Goal: Find specific page/section: Find specific page/section

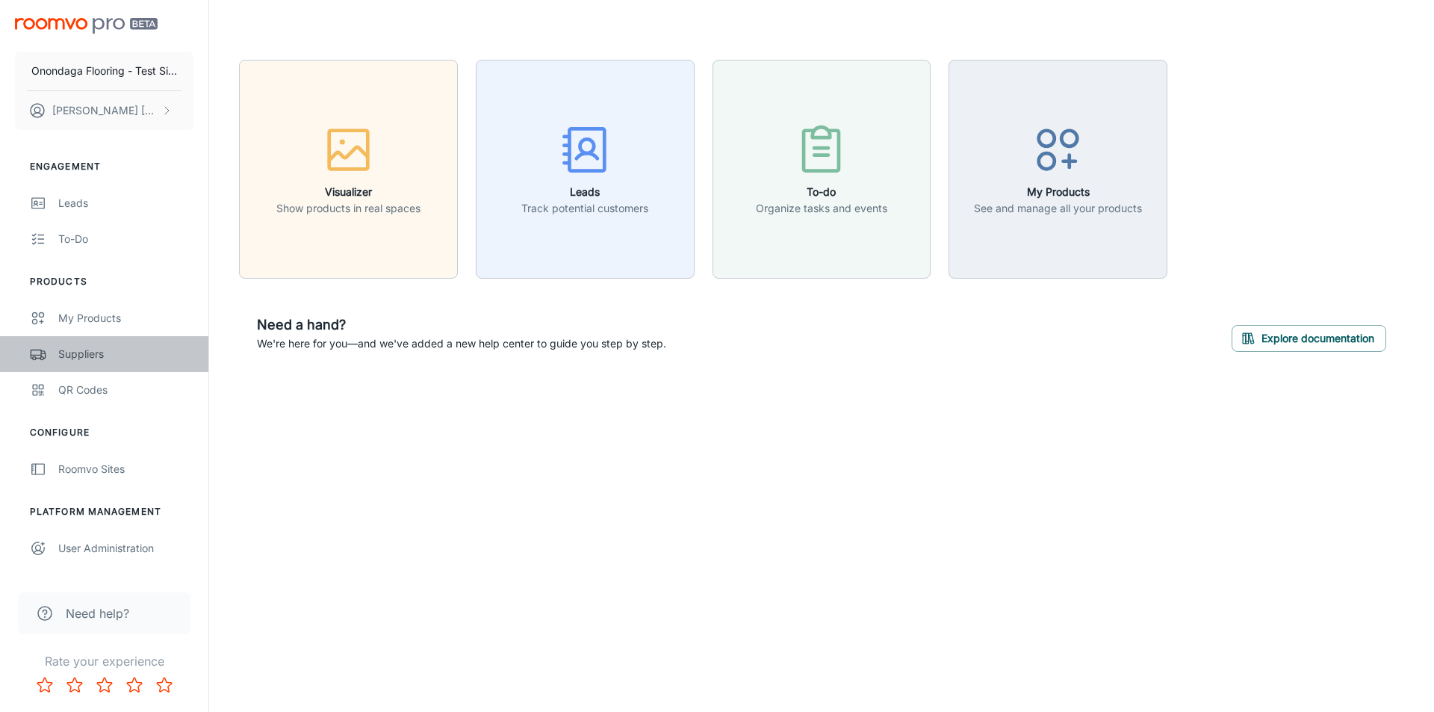
click at [90, 369] on link "Suppliers" at bounding box center [104, 354] width 208 height 36
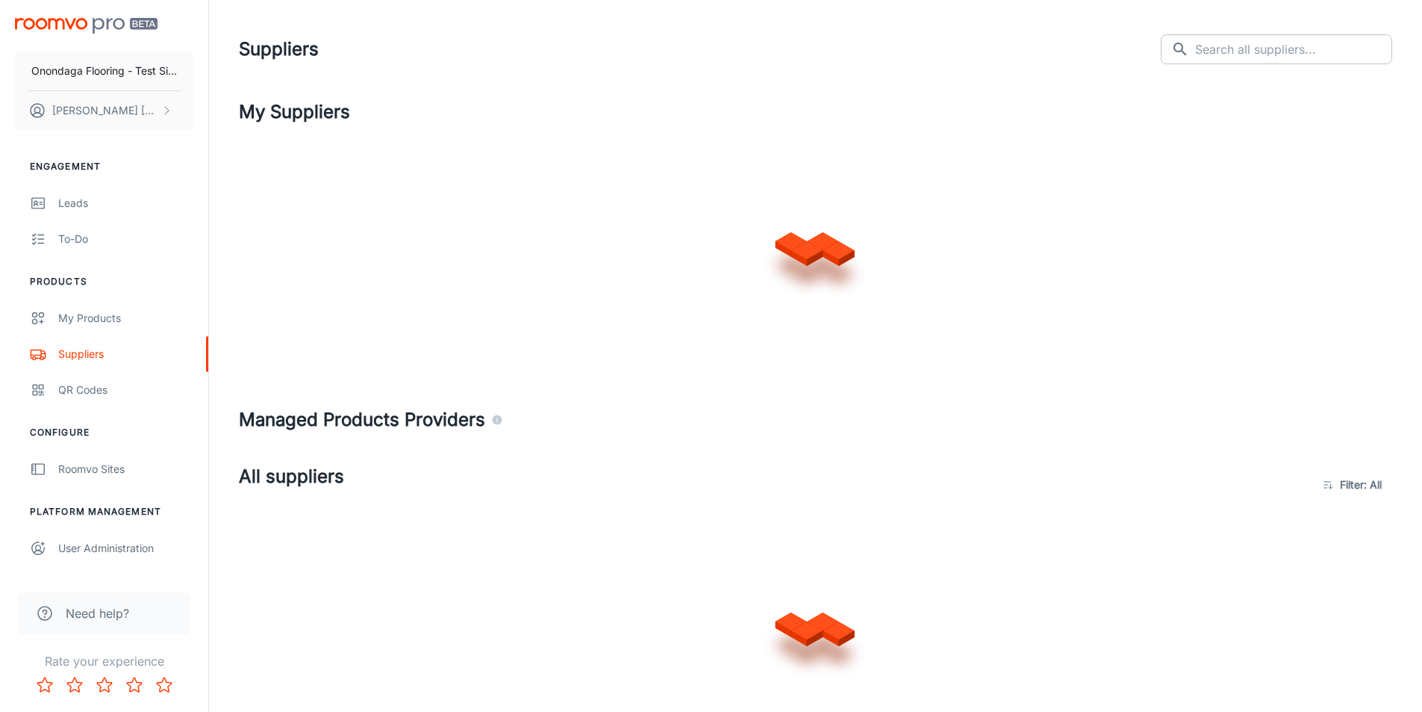
click at [1260, 49] on input "text" at bounding box center [1293, 49] width 197 height 30
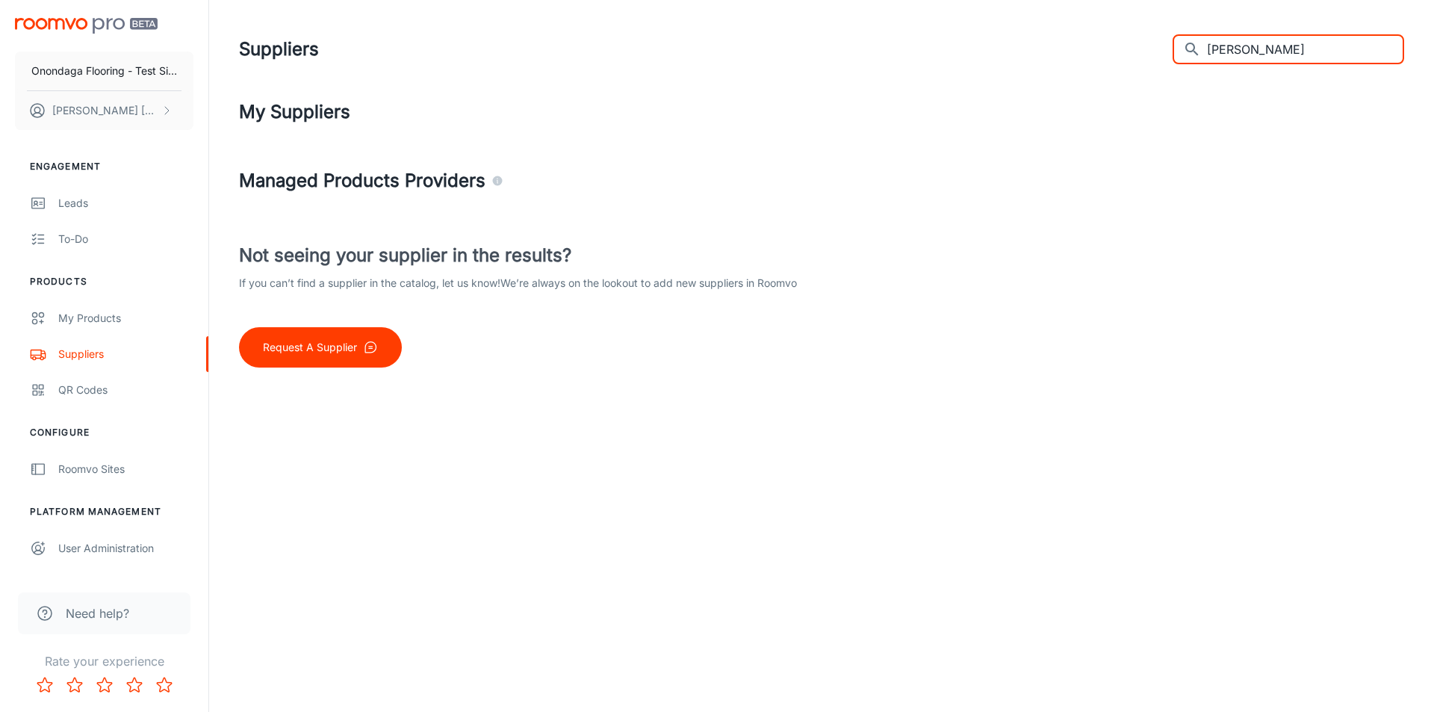
click at [1253, 53] on input "[PERSON_NAME]" at bounding box center [1305, 49] width 197 height 30
drag, startPoint x: 1216, startPoint y: 55, endPoint x: 666, endPoint y: 89, distance: 551.4
click at [684, 83] on header "Suppliers ​ miliken ​" at bounding box center [821, 49] width 1201 height 99
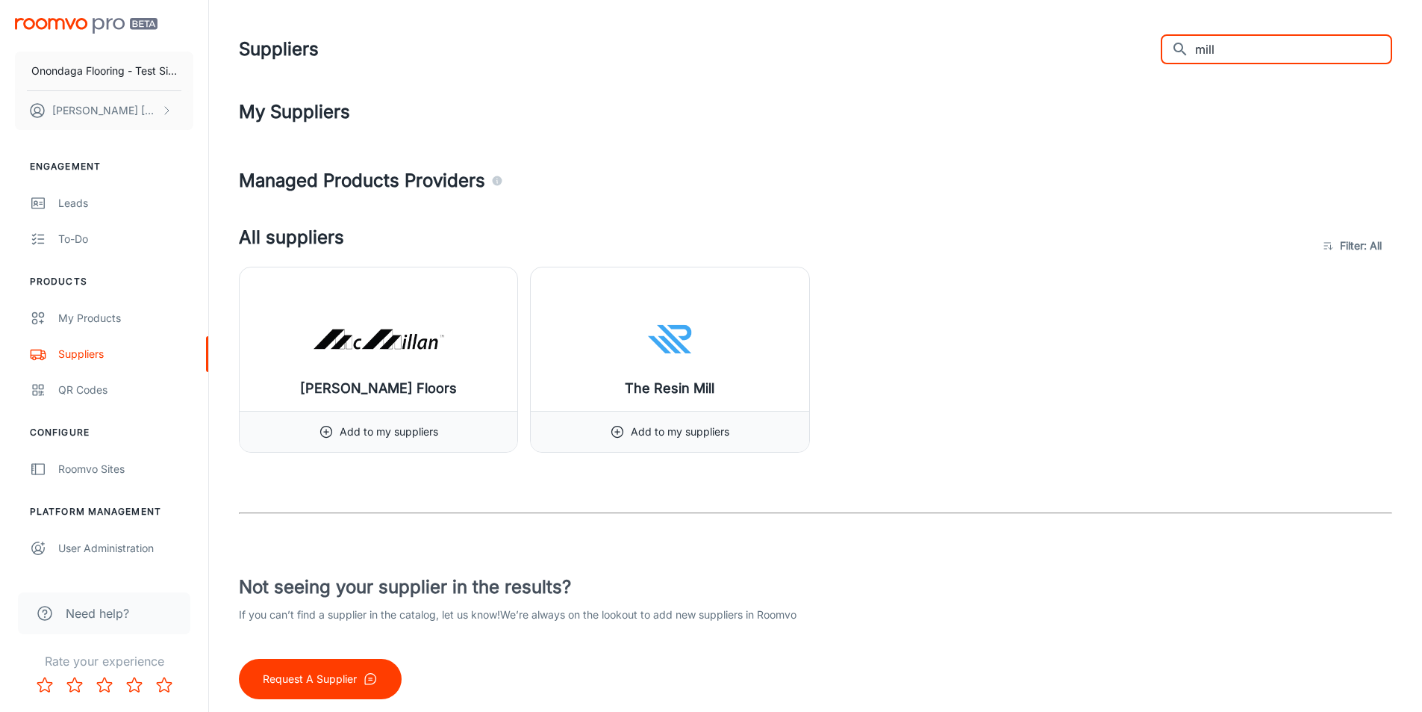
click at [1285, 50] on input "mill" at bounding box center [1293, 49] width 197 height 30
type input "mil"
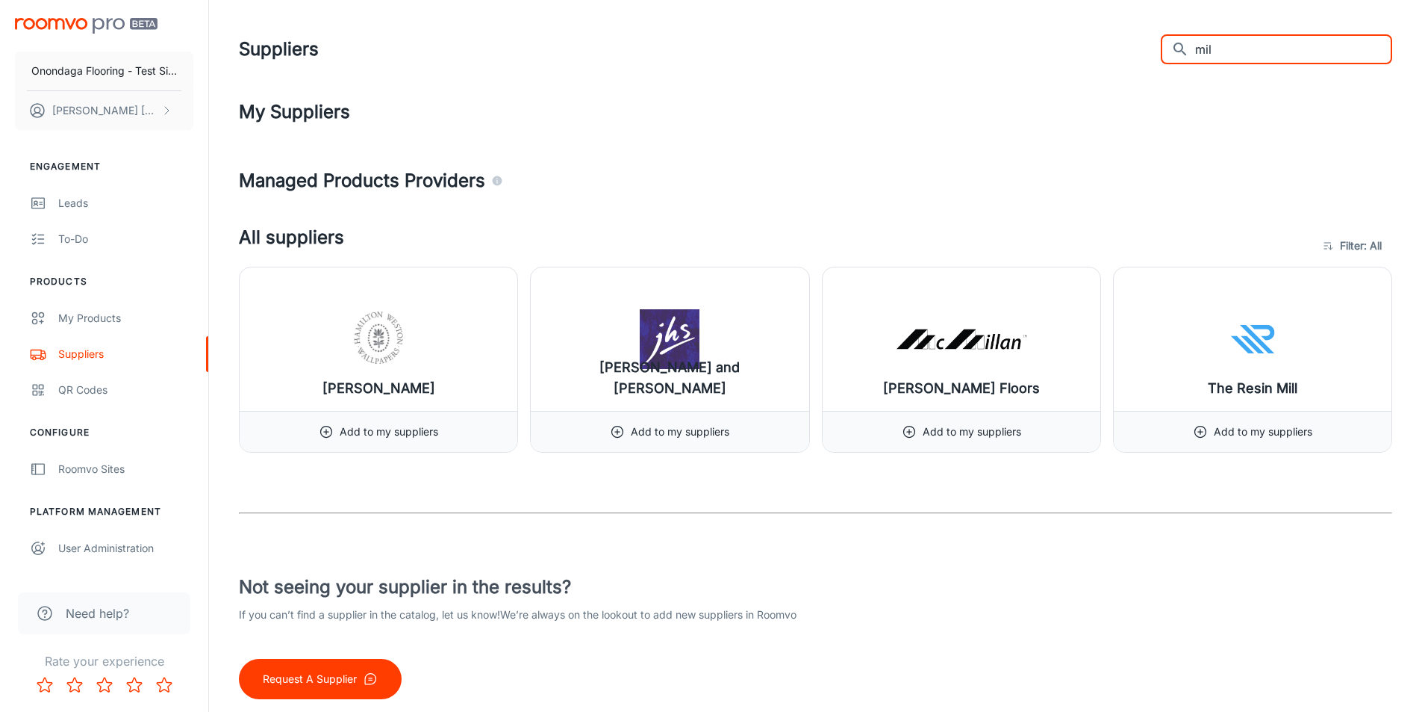
drag, startPoint x: 1263, startPoint y: 46, endPoint x: 783, endPoint y: 43, distance: 480.1
click at [800, 44] on div "Suppliers ​ mil ​" at bounding box center [816, 49] width 1154 height 39
